Goal: Task Accomplishment & Management: Manage account settings

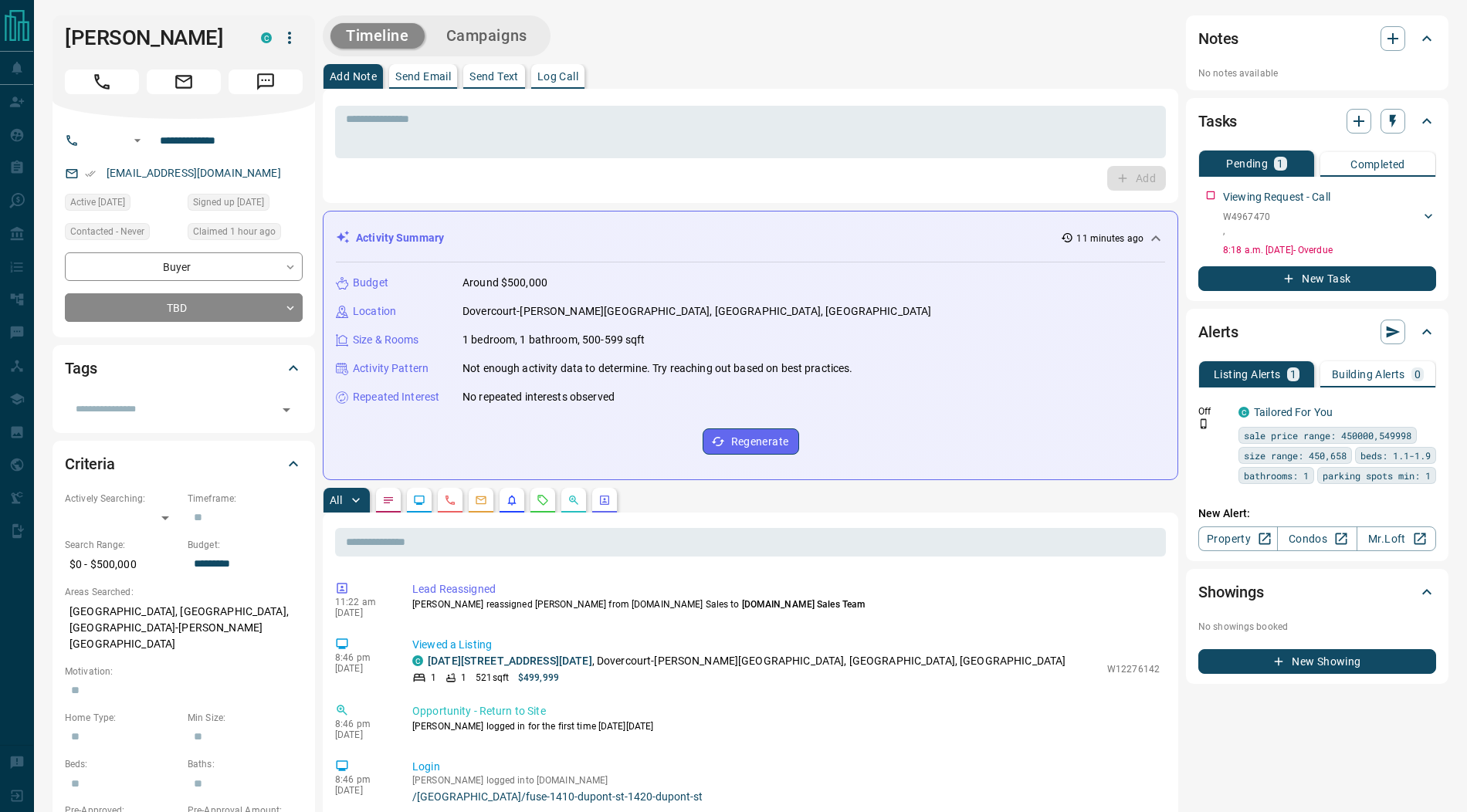
click at [290, 36] on icon "button" at bounding box center [289, 37] width 18 height 18
click at [265, 80] on li "Mark as Realtor" at bounding box center [258, 91] width 91 height 23
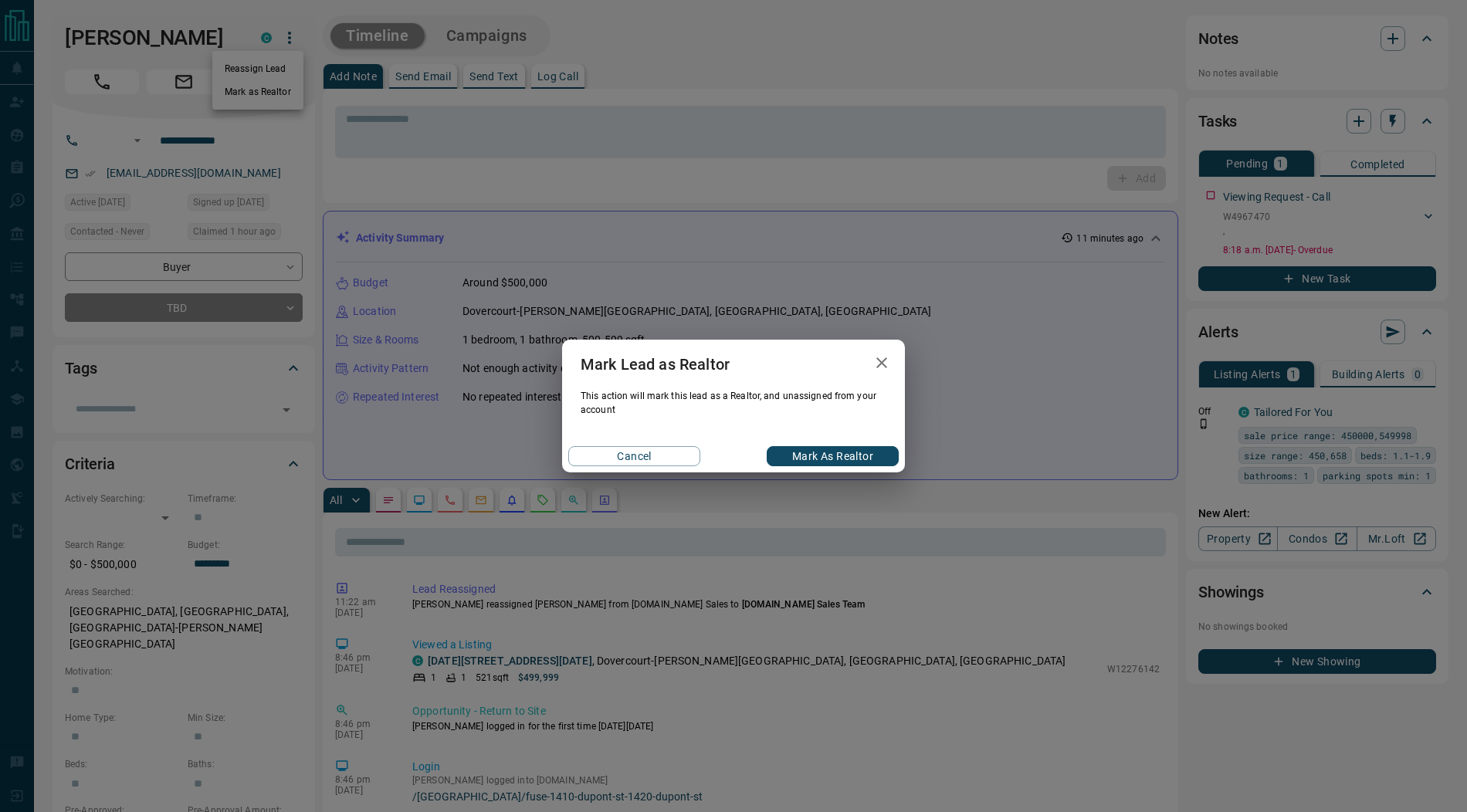
click at [264, 76] on div "[PERSON_NAME] Lead as Realtor This action will mark this lead as a Realtor, and…" at bounding box center [734, 406] width 1467 height 812
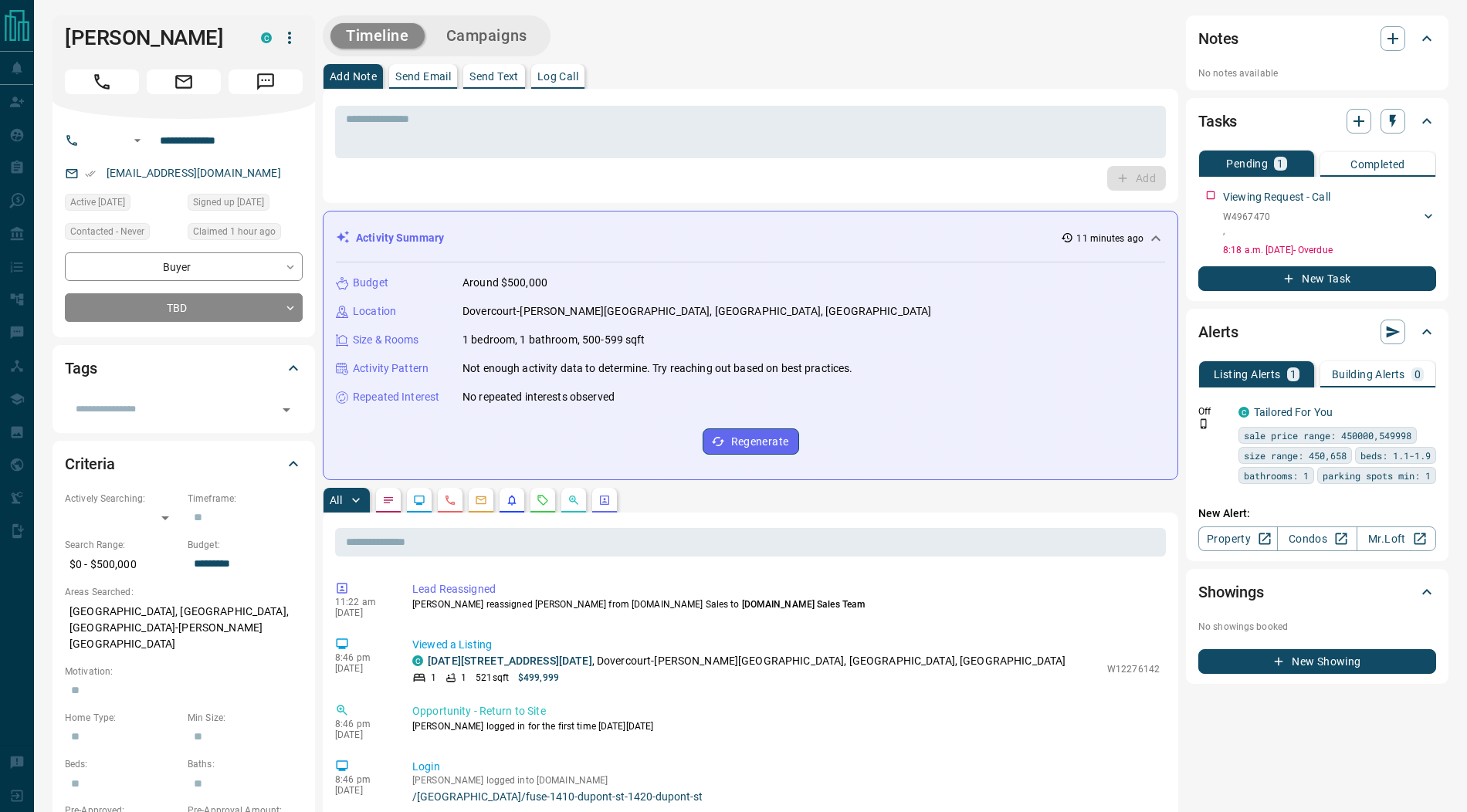
click at [293, 39] on icon "button" at bounding box center [289, 37] width 18 height 18
click at [281, 69] on li "Reassign Lead" at bounding box center [258, 68] width 91 height 23
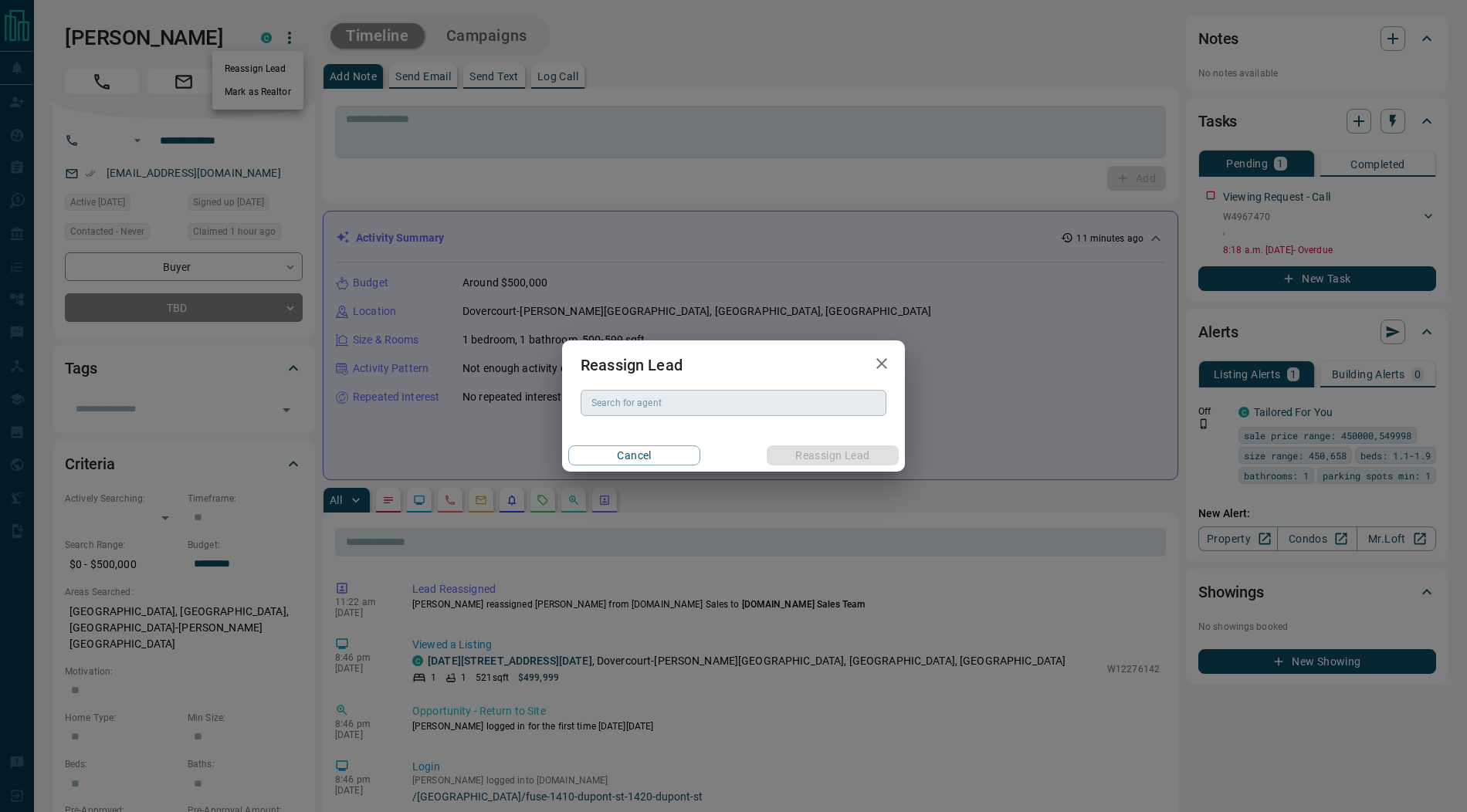
click at [643, 406] on div "Search for agent Search for agent" at bounding box center [734, 402] width 305 height 26
click at [659, 440] on li "[PERSON_NAME]" at bounding box center [734, 433] width 305 height 23
type input "**********"
click at [844, 456] on button "Reassign Lead" at bounding box center [833, 455] width 132 height 20
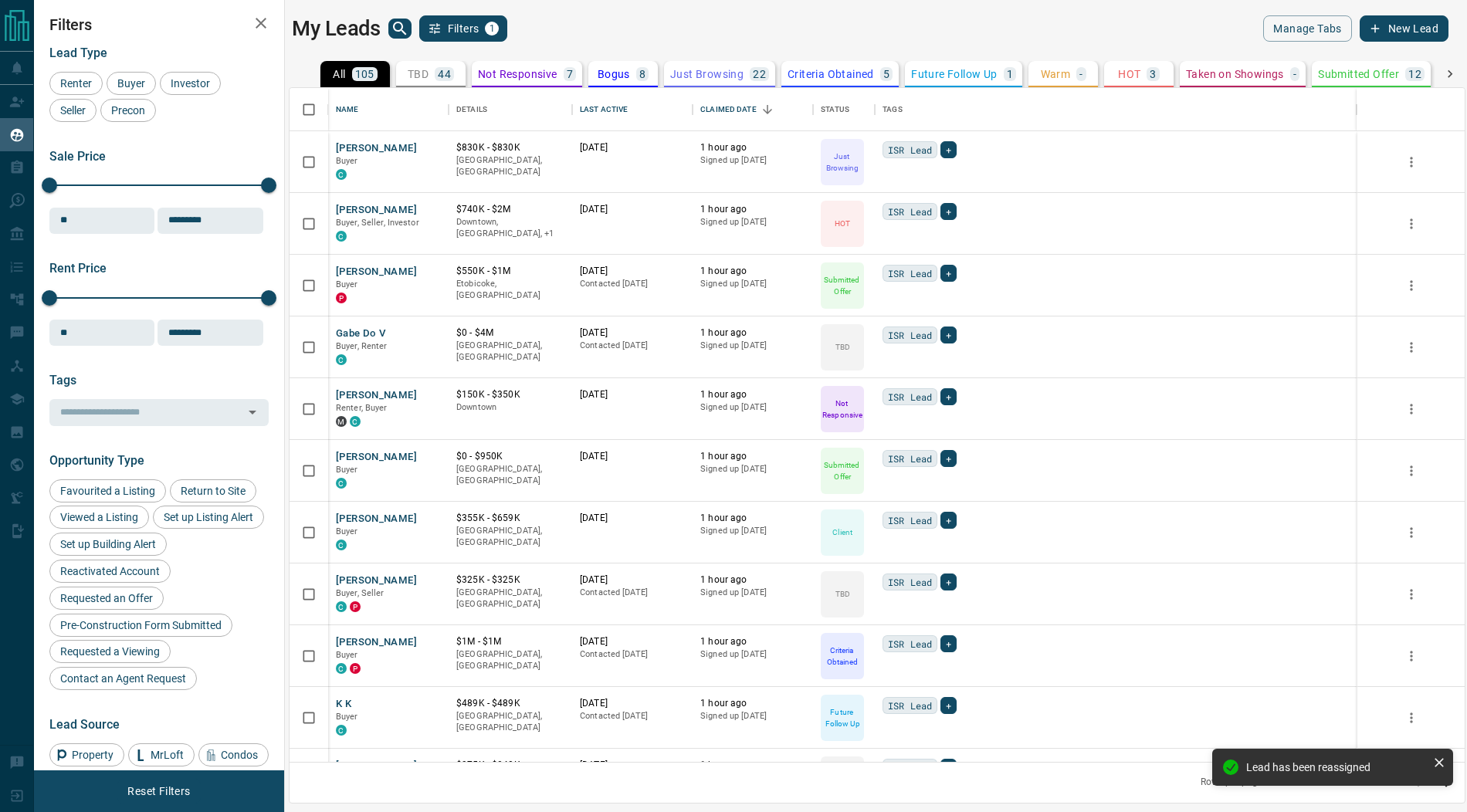
scroll to position [674, 1176]
